Goal: Task Accomplishment & Management: Use online tool/utility

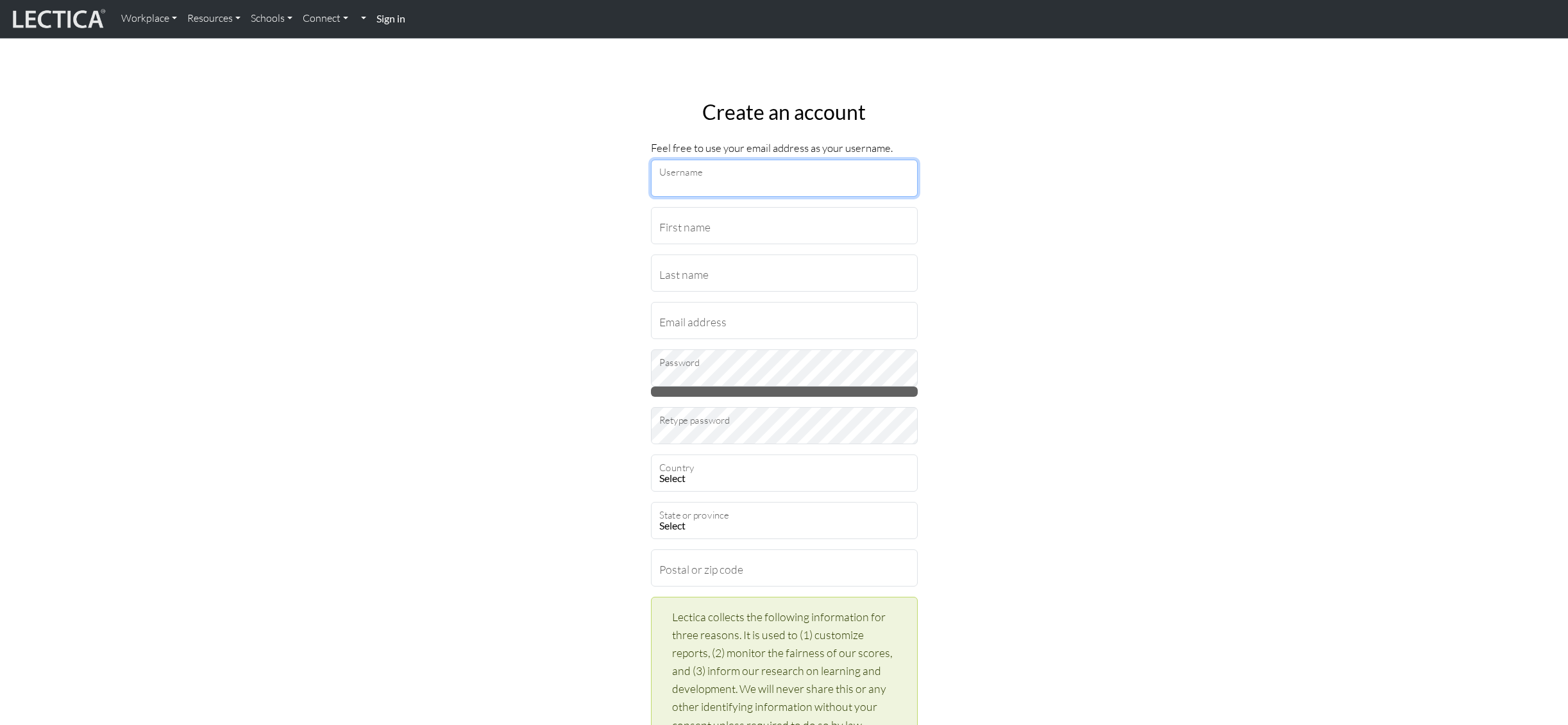
type input "erincollins@google.com"
drag, startPoint x: 71, startPoint y: 27, endPoint x: 105, endPoint y: 27, distance: 34.0
click at [71, 27] on img at bounding box center [58, 19] width 96 height 24
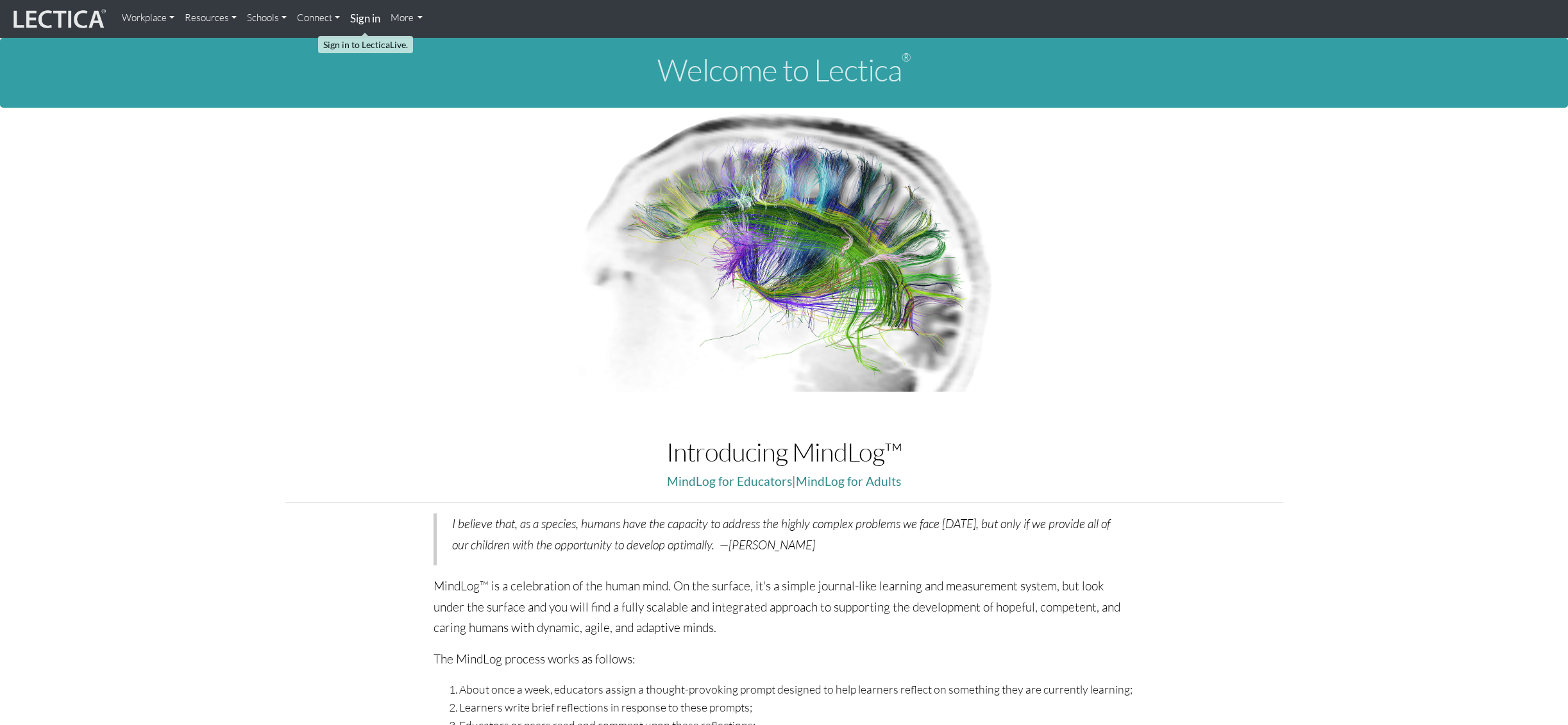
click at [372, 19] on strong "Sign in" at bounding box center [365, 18] width 30 height 14
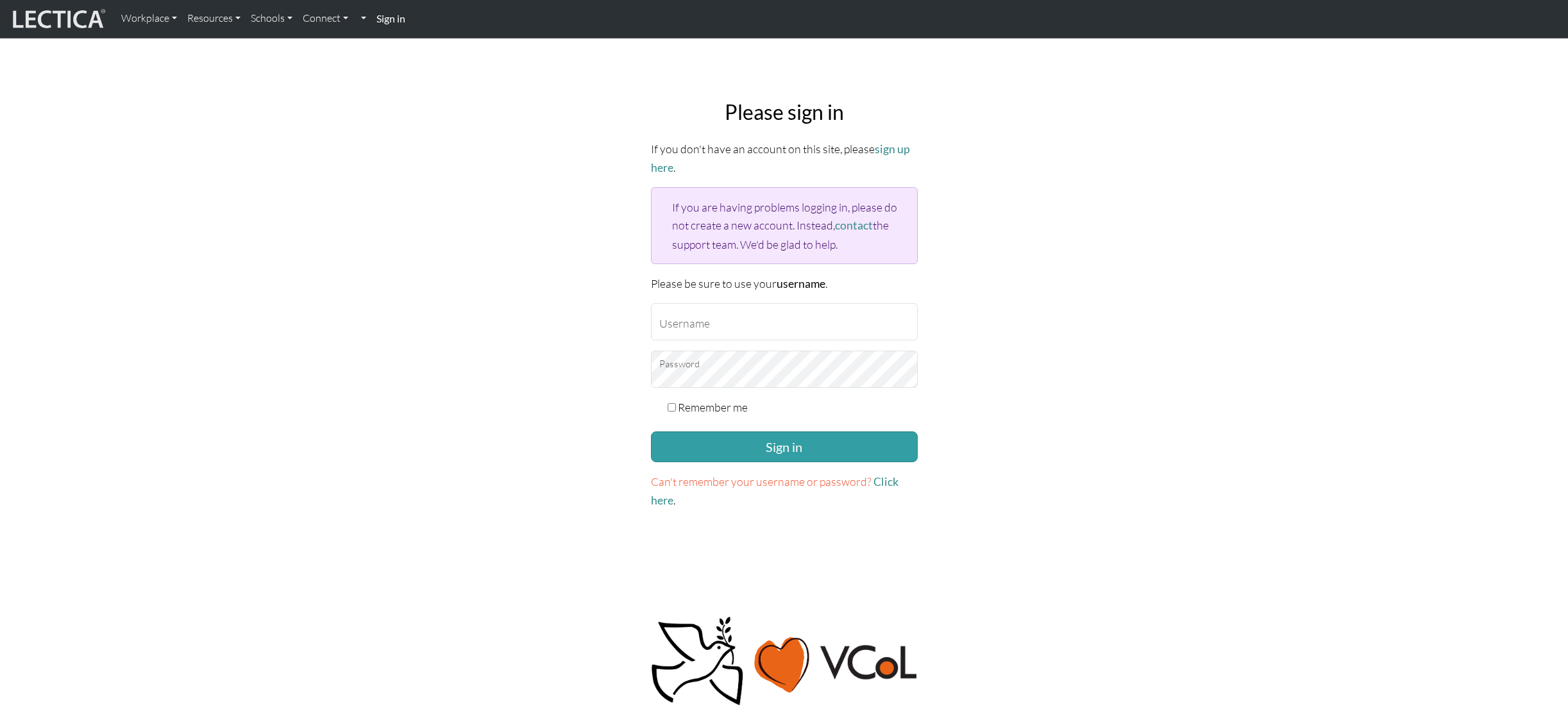
type input "erincollins@google.com"
click at [707, 404] on label "Remember me" at bounding box center [712, 407] width 70 height 18
click at [676, 404] on input "Remember me" at bounding box center [672, 408] width 9 height 9
checkbox input "true"
click at [706, 449] on button "Sign in" at bounding box center [784, 447] width 267 height 31
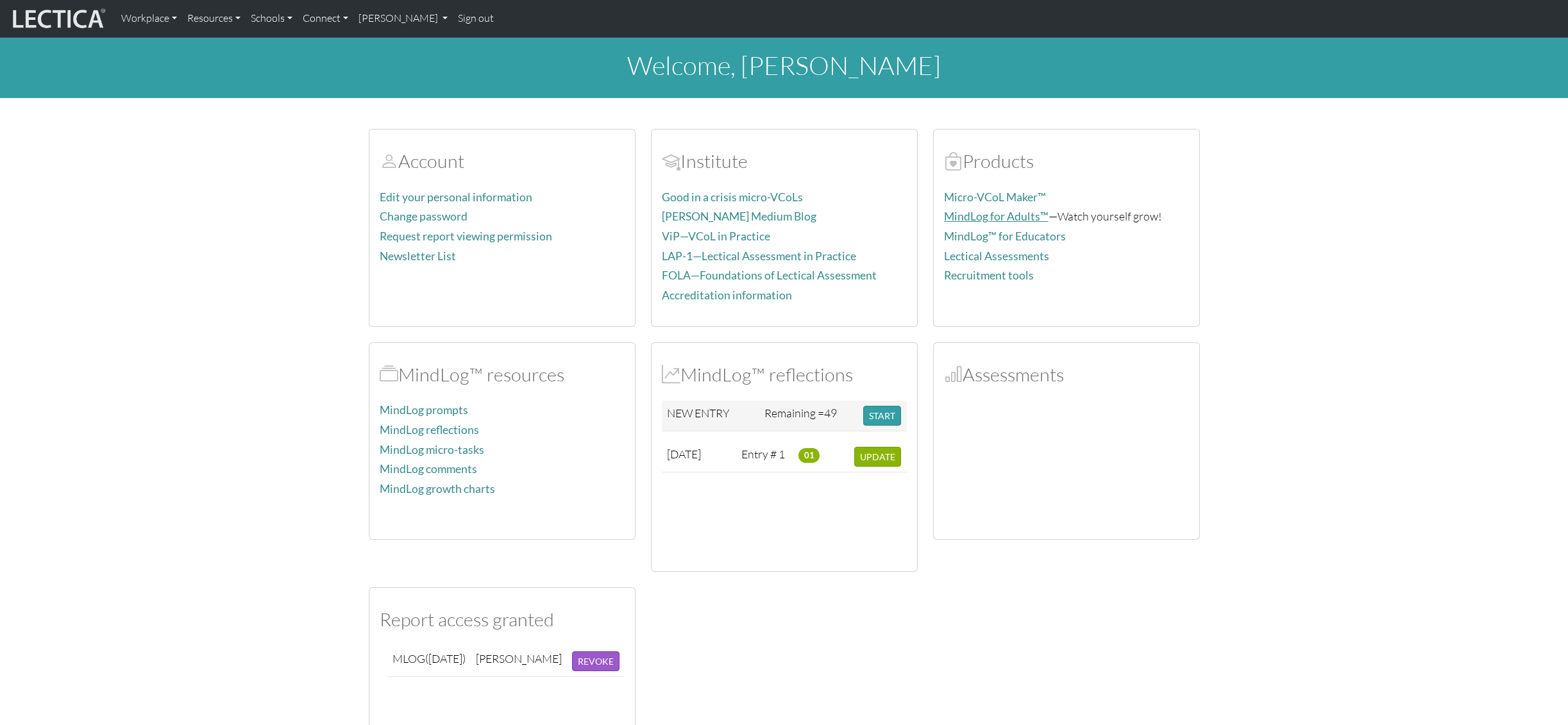
click at [971, 214] on link "MindLog for Adults™" at bounding box center [995, 217] width 104 height 14
click at [839, 459] on td "01" at bounding box center [821, 457] width 56 height 31
click at [733, 454] on td "[DATE]" at bounding box center [699, 457] width 75 height 31
click at [701, 453] on span "[DATE]" at bounding box center [684, 454] width 34 height 14
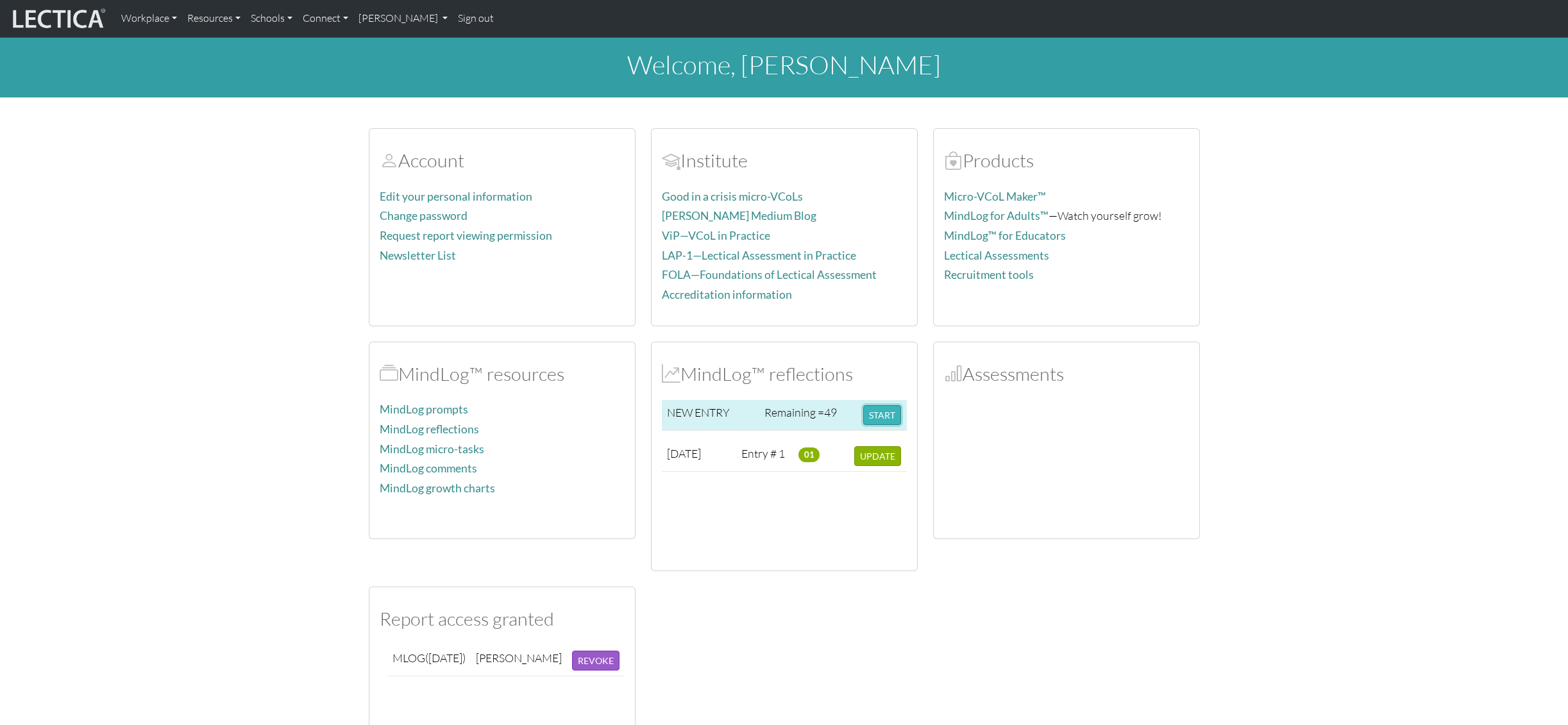
click at [874, 424] on button "START" at bounding box center [883, 415] width 38 height 20
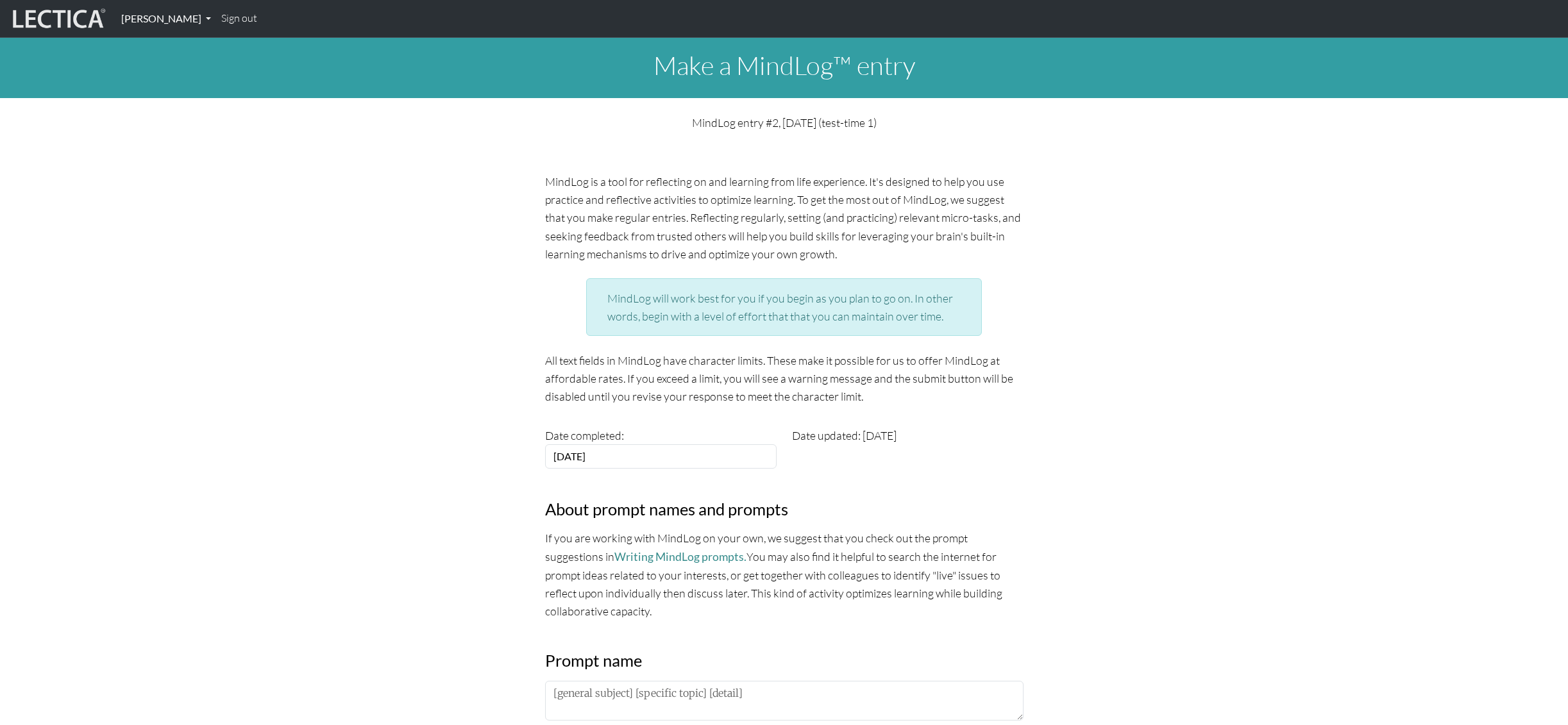
click at [144, 16] on link "[PERSON_NAME]" at bounding box center [166, 18] width 100 height 27
click at [149, 39] on link "My Profile" at bounding box center [181, 47] width 106 height 17
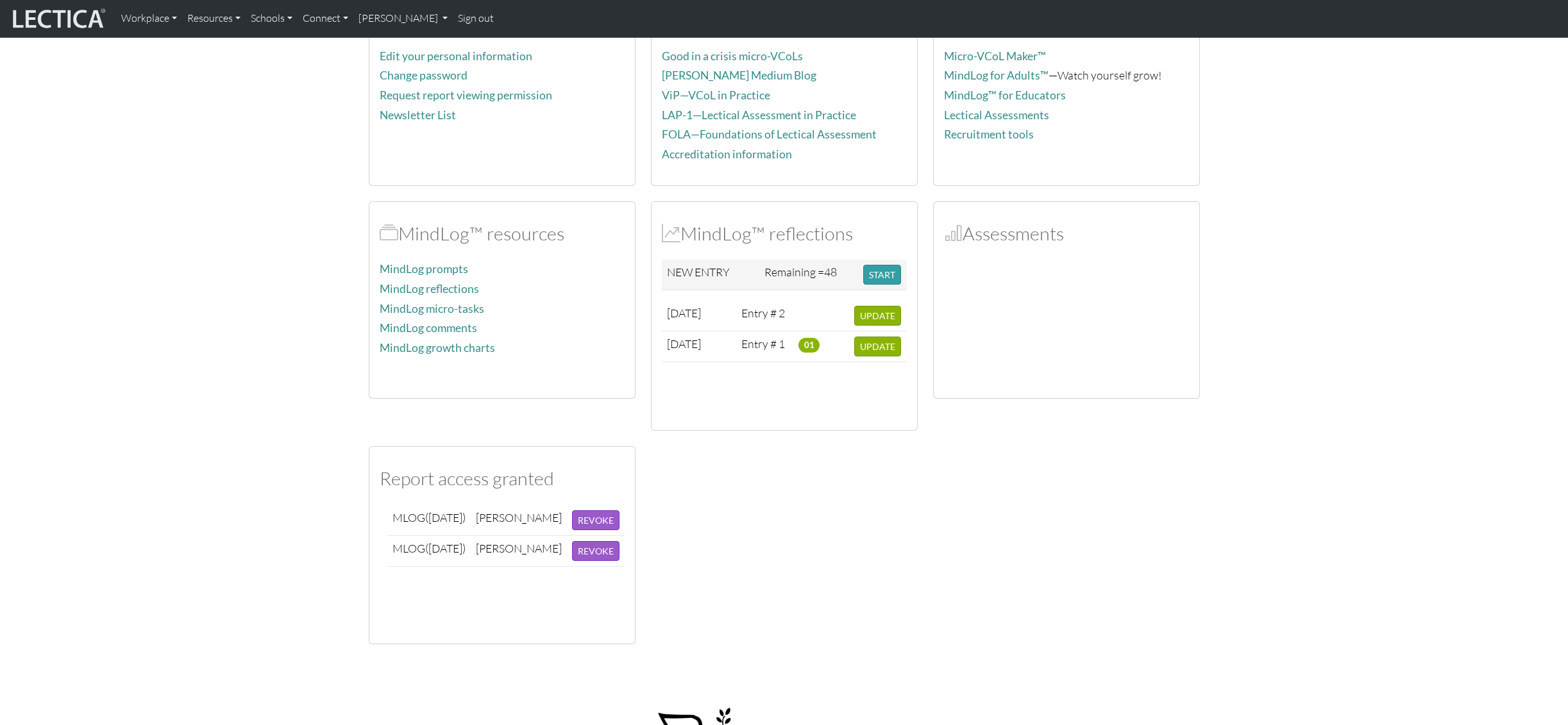
scroll to position [170, 0]
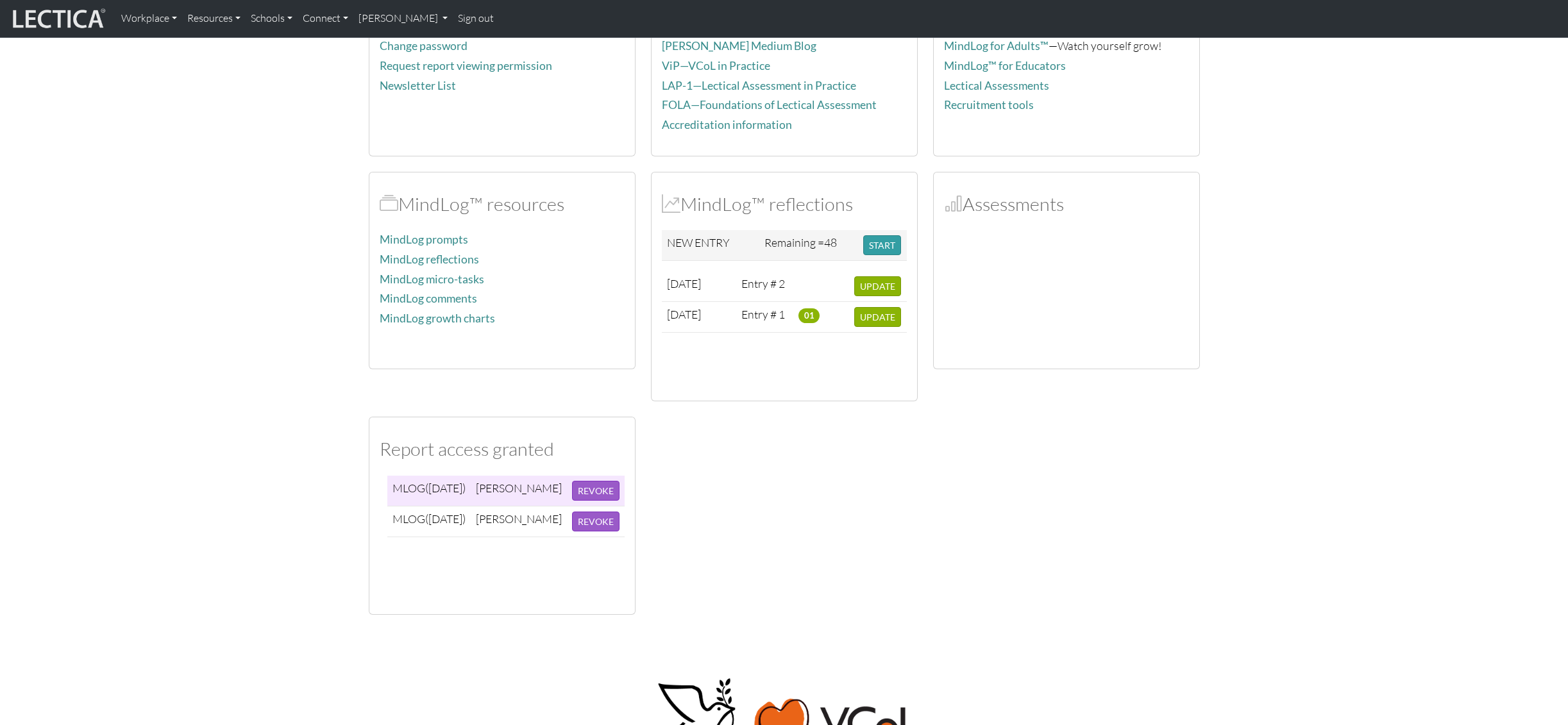
click at [456, 486] on span "([DATE])" at bounding box center [445, 488] width 40 height 14
click at [516, 496] on div "[PERSON_NAME]" at bounding box center [519, 488] width 86 height 15
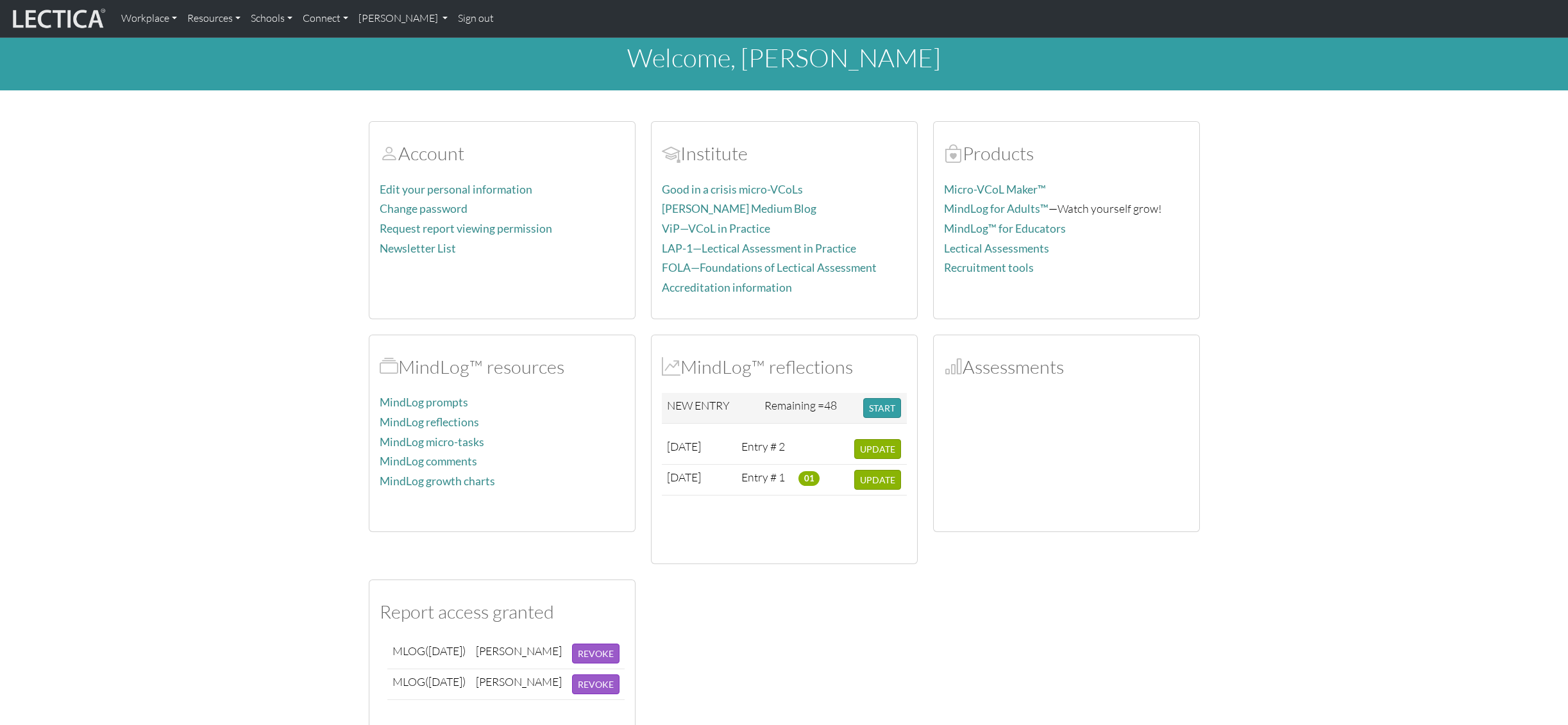
scroll to position [0, 0]
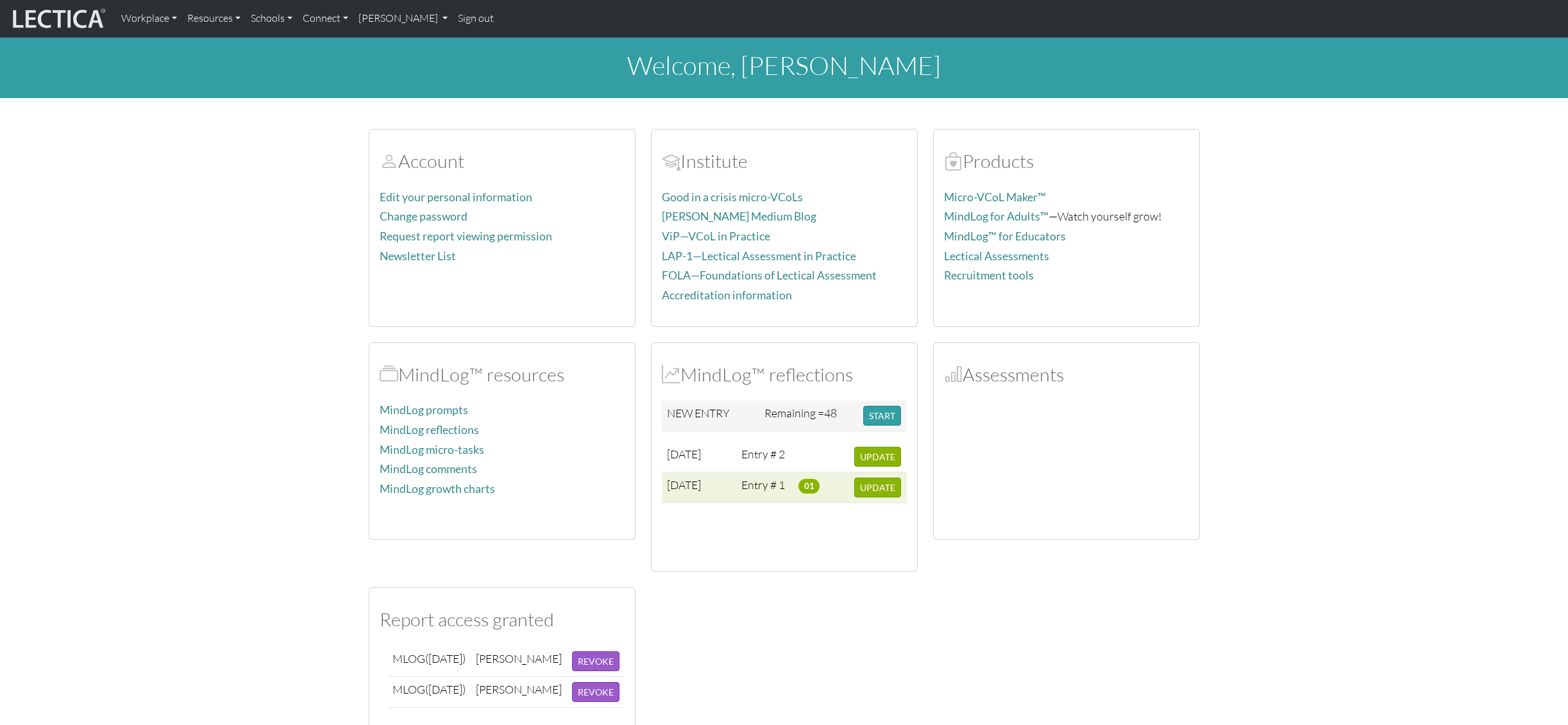
click at [804, 483] on span "01" at bounding box center [809, 486] width 22 height 14
click at [701, 485] on span "[DATE]" at bounding box center [684, 485] width 34 height 14
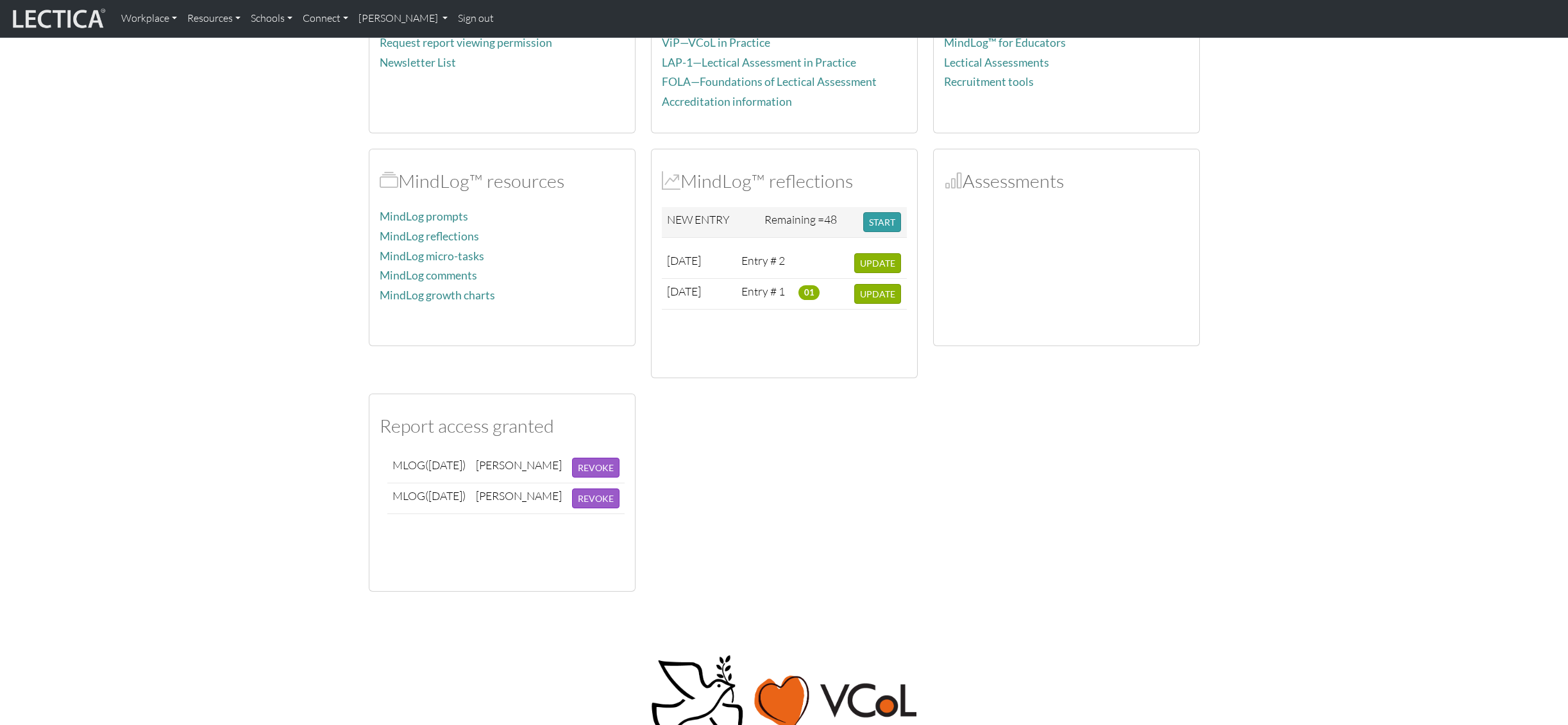
scroll to position [192, 0]
click at [891, 302] on button "UPDATE" at bounding box center [877, 294] width 46 height 20
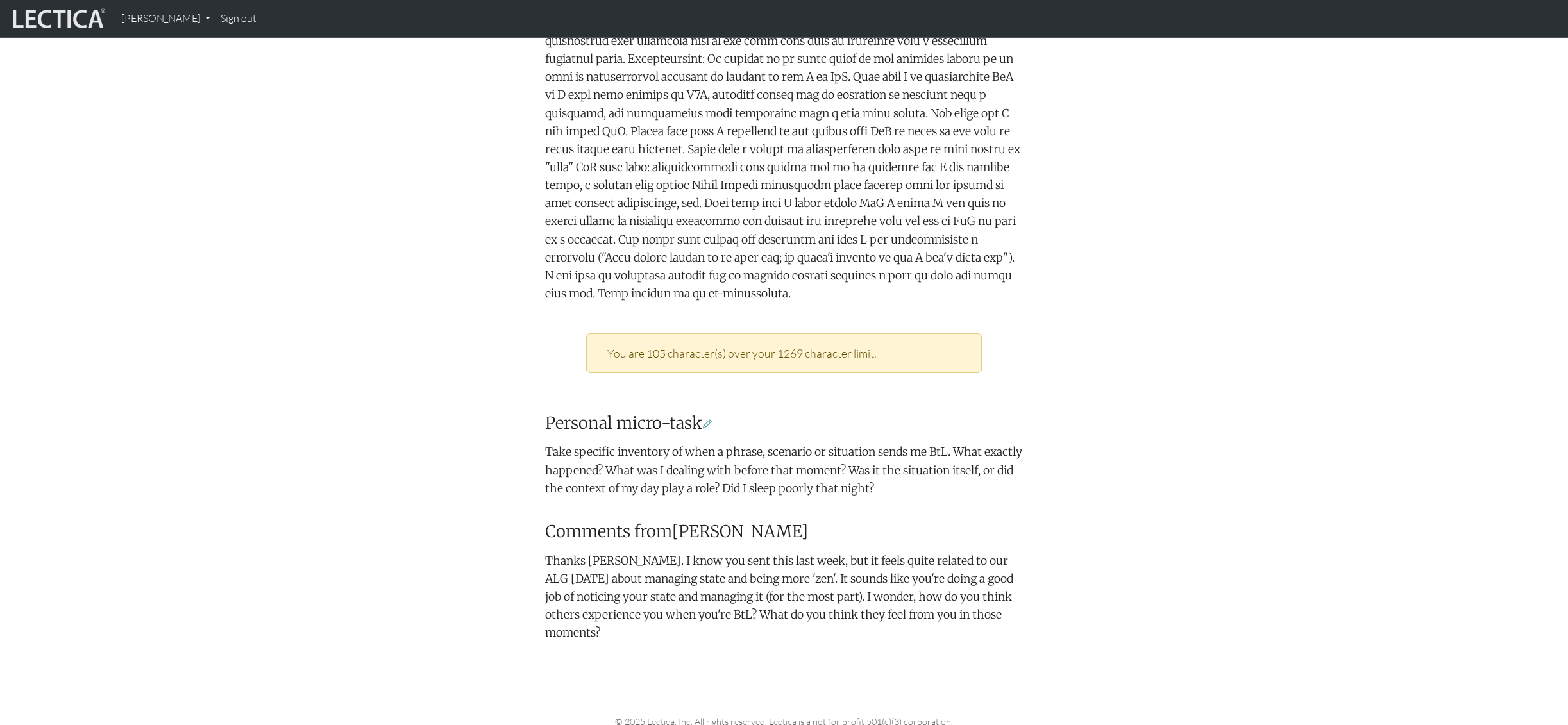
scroll to position [586, 0]
